Goal: Task Accomplishment & Management: Use online tool/utility

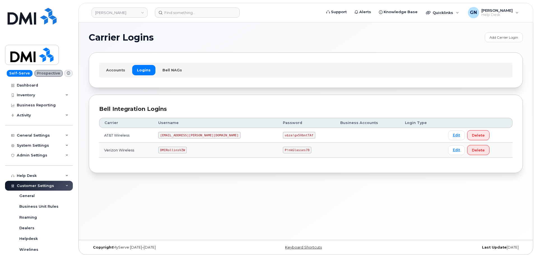
click at [180, 149] on code "DMIRollinsVZW" at bounding box center [172, 150] width 29 height 7
copy code "DMIRollinsVZW"
click at [283, 149] on code "P!nkGlasses78" at bounding box center [297, 150] width 29 height 7
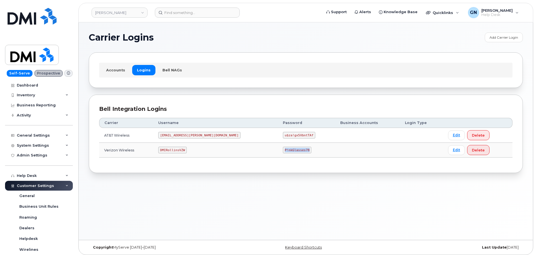
click at [283, 149] on code "P!nkGlasses78" at bounding box center [297, 150] width 29 height 7
copy code "P!nkGlasses78"
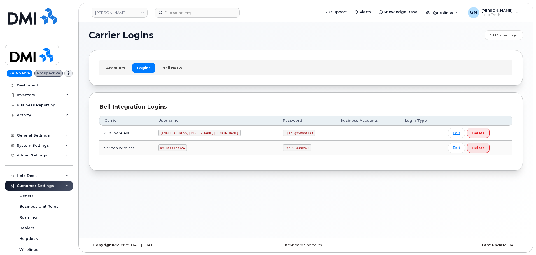
scroll to position [3, 0]
click at [183, 147] on code "DMIRollinsVZW" at bounding box center [172, 147] width 29 height 7
copy code "DMIRollinsVZW"
click at [283, 148] on code "P!nkGlasses78" at bounding box center [297, 147] width 29 height 7
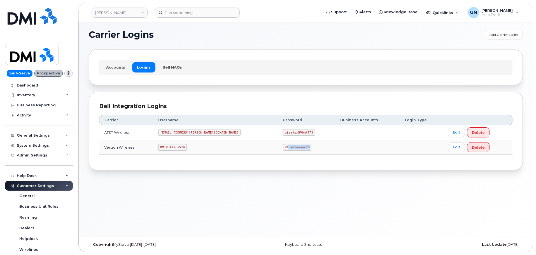
click at [283, 148] on code "P!nkGlasses78" at bounding box center [297, 147] width 29 height 7
copy code "P!nkGlasses78"
